Goal: Information Seeking & Learning: Check status

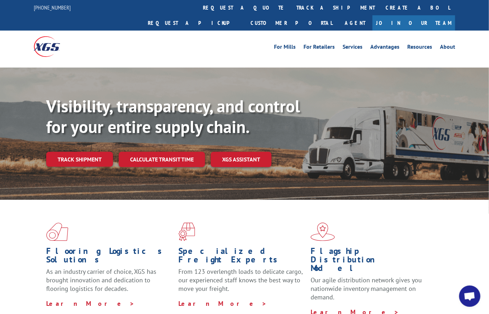
click at [291, 7] on link "track a shipment" at bounding box center [335, 7] width 89 height 15
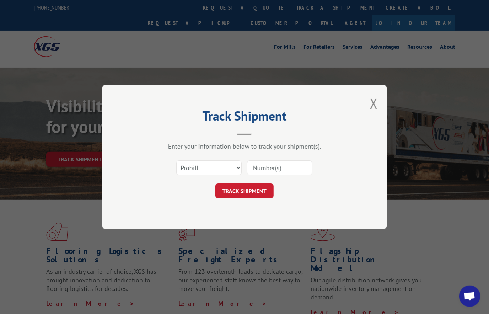
click at [278, 173] on input at bounding box center [279, 167] width 65 height 15
paste input "17607791"
type input "17607791"
click at [255, 185] on button "TRACK SHIPMENT" at bounding box center [244, 190] width 58 height 15
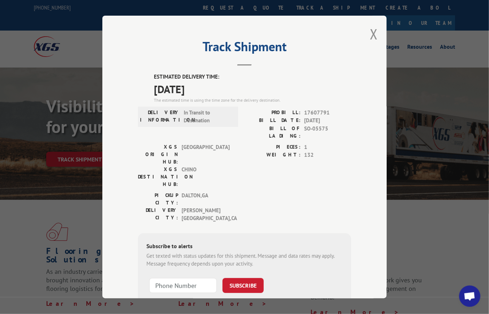
drag, startPoint x: 208, startPoint y: 86, endPoint x: 141, endPoint y: 75, distance: 67.2
click at [141, 75] on div "ESTIMATED DELIVERY TIME: [DATE] The estimated time is using the time zone for t…" at bounding box center [244, 201] width 213 height 256
copy div "ESTIMATED DELIVERY TIME: [DATE]"
click at [307, 107] on div "ESTIMATED DELIVERY TIME: [DATE] The estimated time is using the time zone for t…" at bounding box center [244, 201] width 213 height 256
click at [307, 109] on span "17607791" at bounding box center [327, 113] width 47 height 8
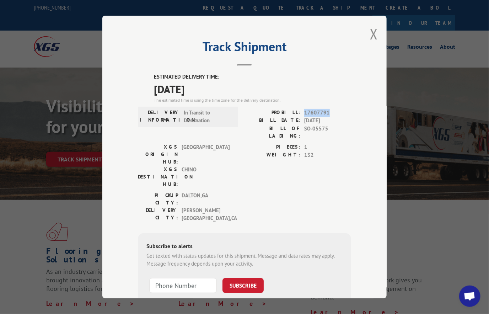
click at [307, 109] on span "17607791" at bounding box center [327, 113] width 47 height 8
copy span "17607791"
click at [371, 33] on button "Close modal" at bounding box center [374, 33] width 8 height 19
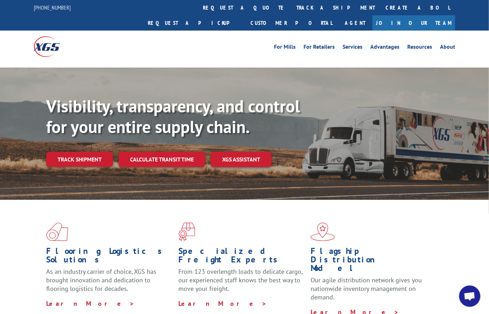
click at [291, 9] on link "track a shipment" at bounding box center [335, 7] width 89 height 15
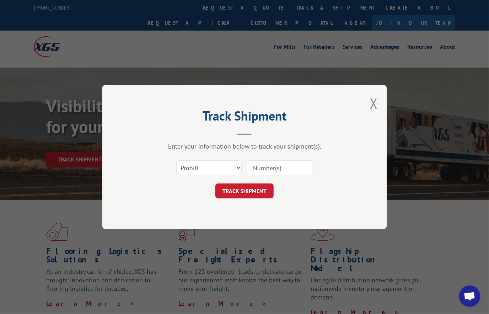
click at [272, 162] on input at bounding box center [279, 167] width 65 height 15
paste input "17601065"
type input "17601065"
click at [251, 187] on button "TRACK SHIPMENT" at bounding box center [244, 190] width 58 height 15
